Goal: Use online tool/utility

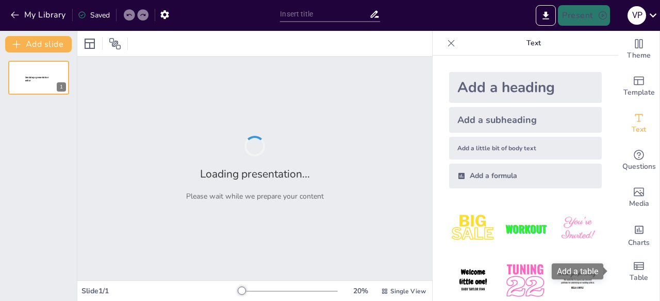
type input "Imported Catalogo Vending Machines MT.pptx"
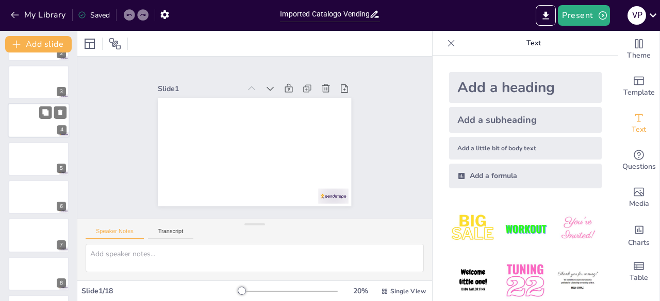
scroll to position [72, 0]
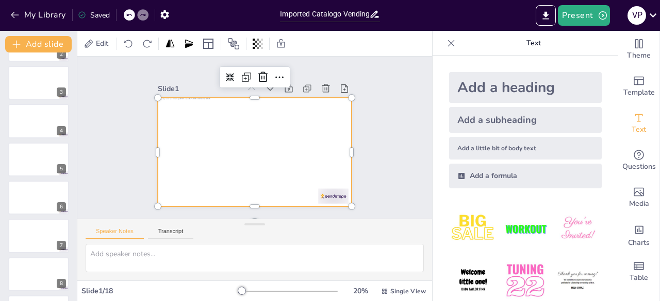
click at [227, 142] on div at bounding box center [252, 152] width 212 height 146
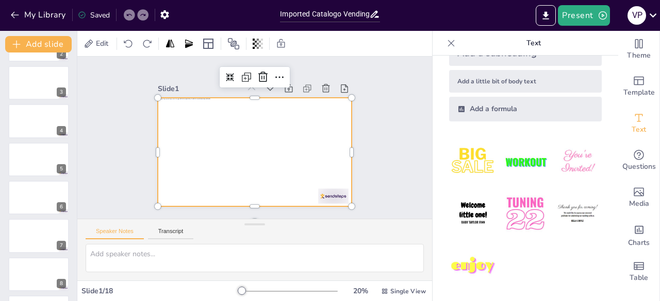
scroll to position [0, 0]
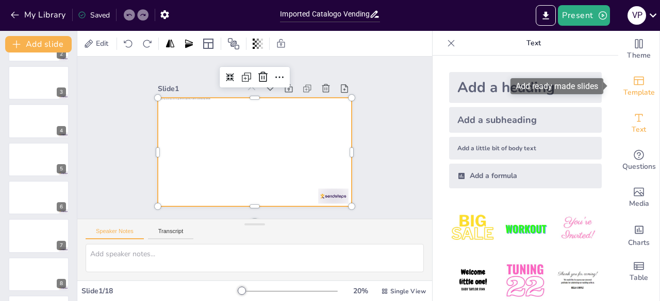
click at [632, 84] on icon "Add ready made slides" at bounding box center [638, 81] width 12 height 12
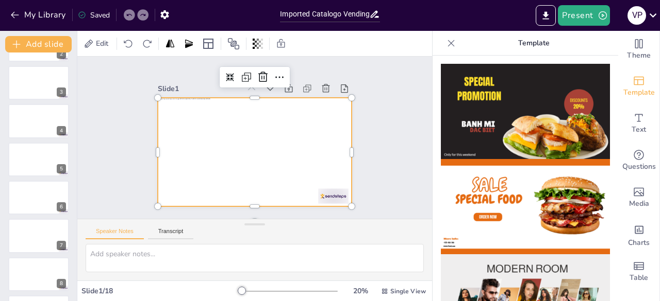
click at [448, 46] on icon at bounding box center [451, 43] width 10 height 10
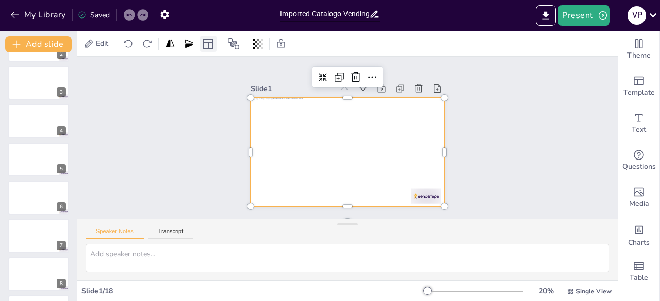
click at [209, 44] on icon at bounding box center [208, 44] width 10 height 10
click at [229, 47] on icon at bounding box center [233, 44] width 12 height 12
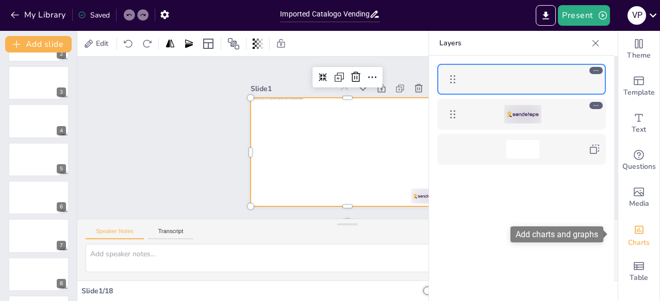
click at [633, 237] on div "Add charts and graphs" at bounding box center [638, 229] width 11 height 16
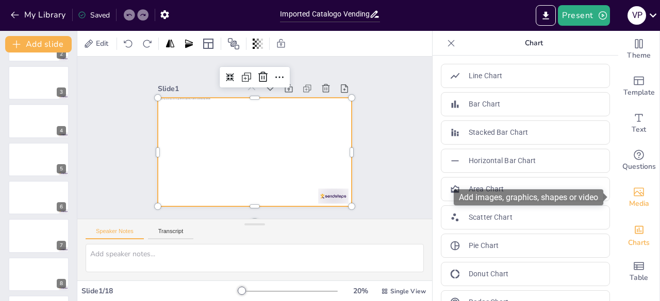
click at [630, 202] on span "Media" at bounding box center [639, 203] width 20 height 11
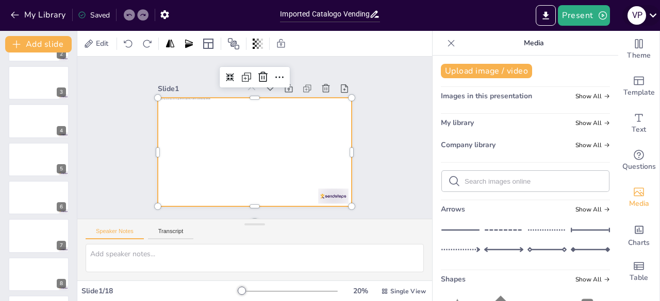
click at [656, 14] on icon at bounding box center [653, 15] width 14 height 14
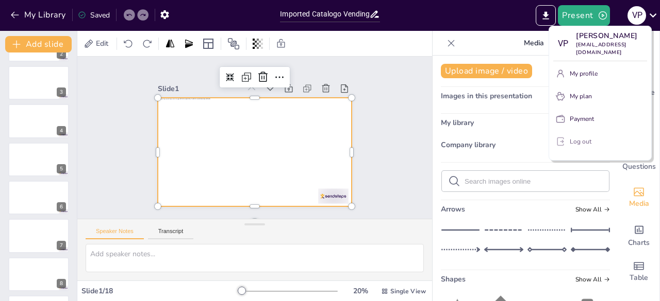
click at [587, 137] on p "Log out" at bounding box center [580, 141] width 22 height 9
